Goal: Check status: Check status

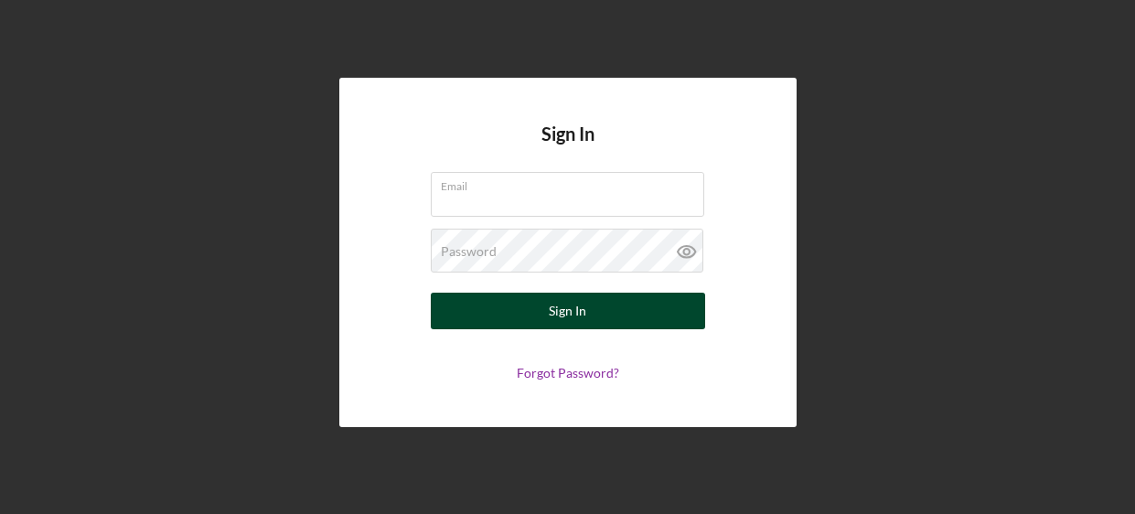
type input "[EMAIL_ADDRESS][DOMAIN_NAME]"
click at [590, 325] on button "Sign In" at bounding box center [568, 311] width 274 height 37
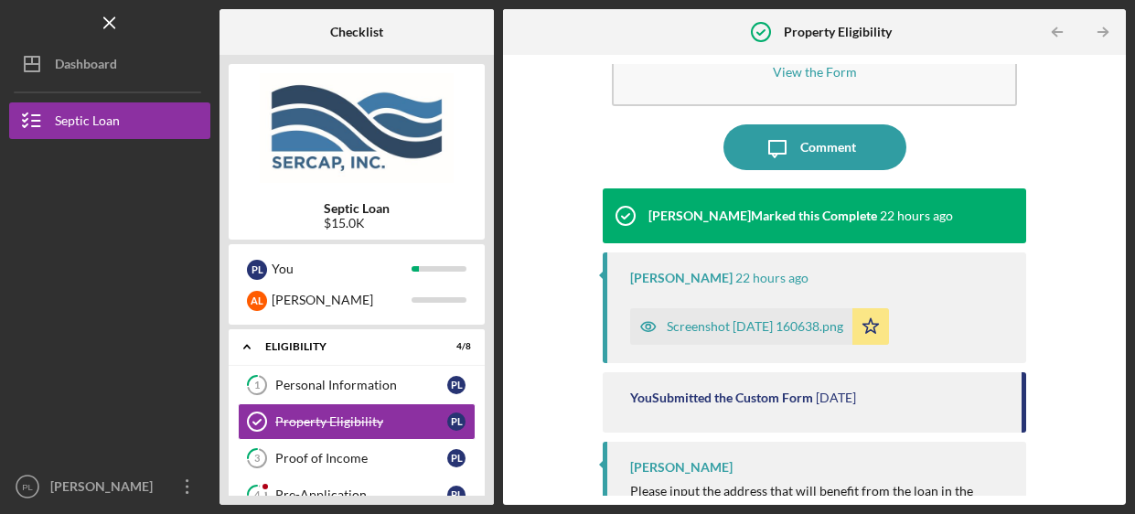
scroll to position [87, 0]
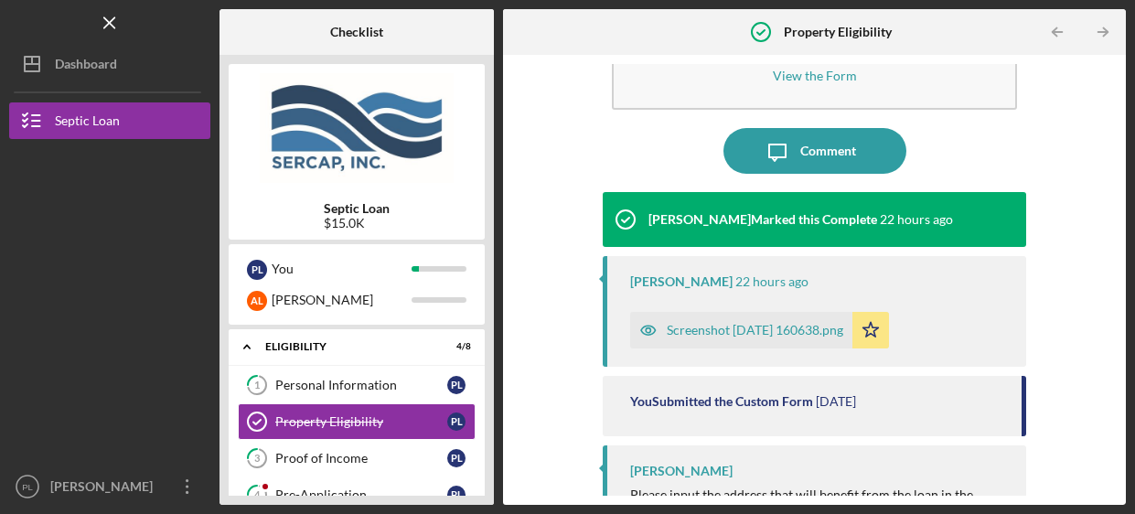
click at [734, 331] on div "Screenshot [DATE] 160638.png" at bounding box center [755, 330] width 177 height 15
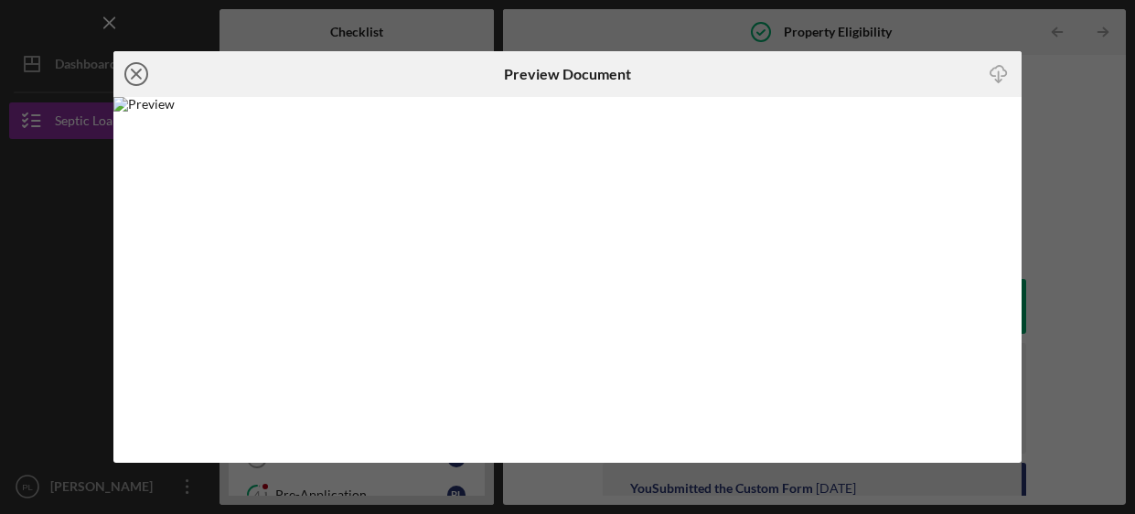
click at [127, 80] on circle at bounding box center [136, 74] width 22 height 22
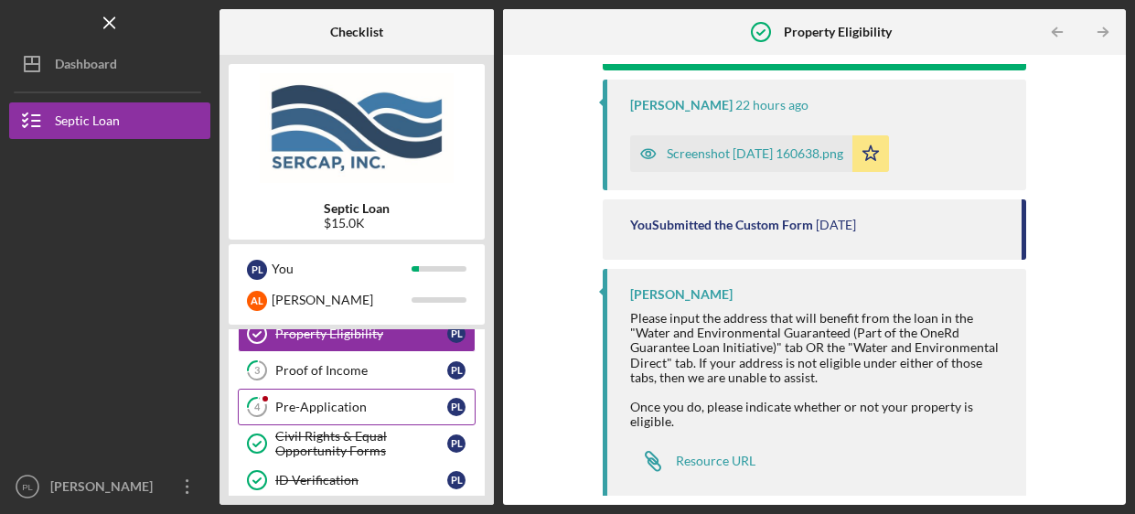
scroll to position [91, 0]
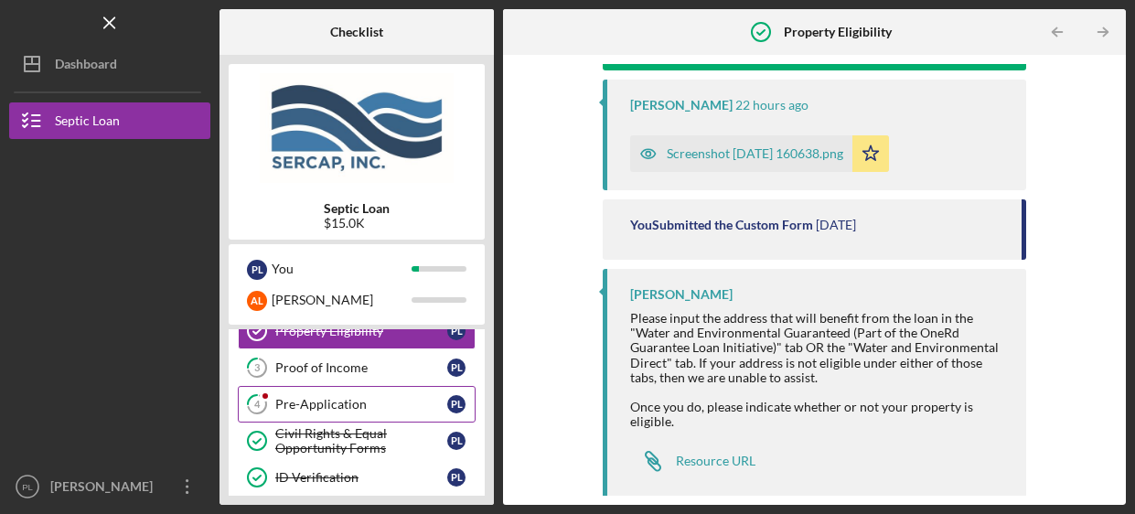
click at [397, 406] on div "Pre-Application" at bounding box center [361, 404] width 172 height 15
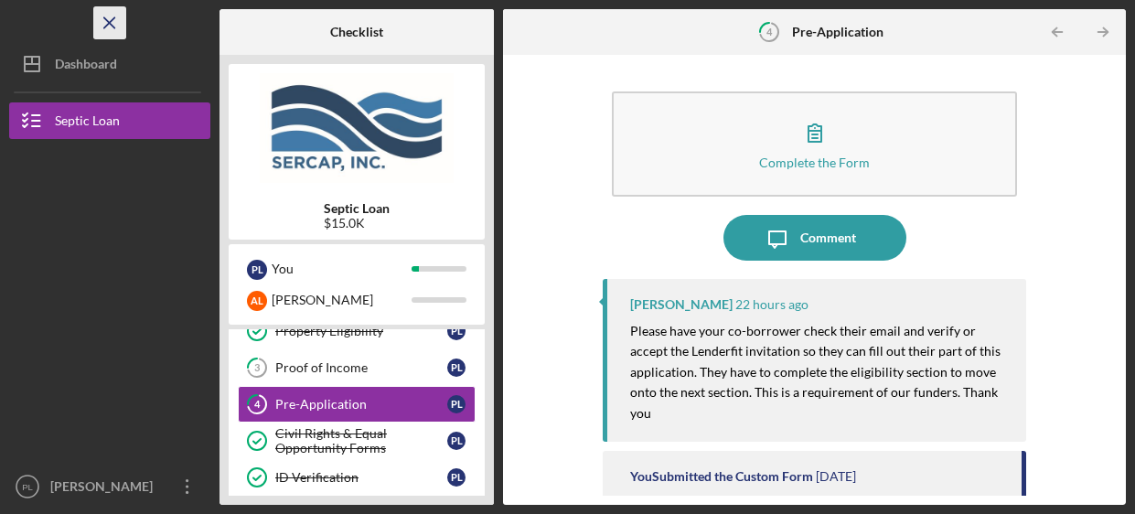
click at [114, 19] on icon "Icon/Menu Close" at bounding box center [110, 23] width 41 height 41
